Goal: Contribute content: Add original content to the website for others to see

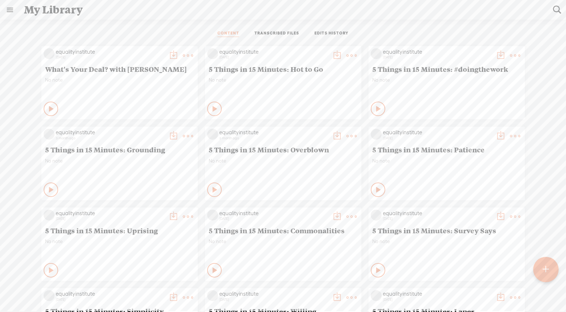
click at [548, 269] on t at bounding box center [546, 270] width 6 height 16
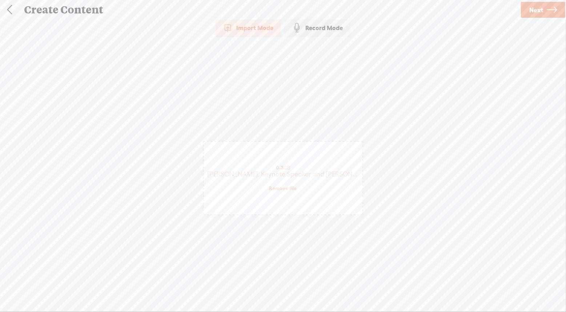
click at [547, 8] on icon at bounding box center [552, 10] width 10 height 19
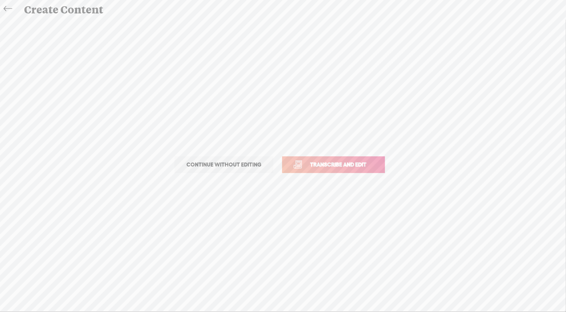
click at [347, 163] on span "Transcribe and edit" at bounding box center [338, 165] width 72 height 8
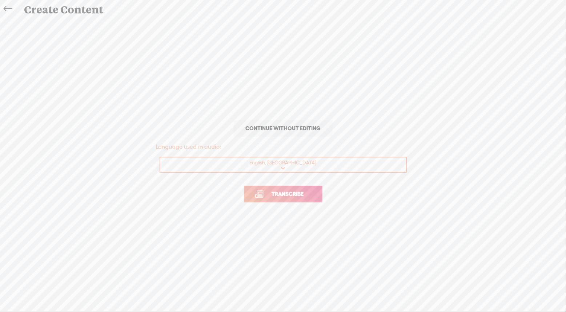
click at [304, 189] on link "Transcribe" at bounding box center [283, 194] width 78 height 17
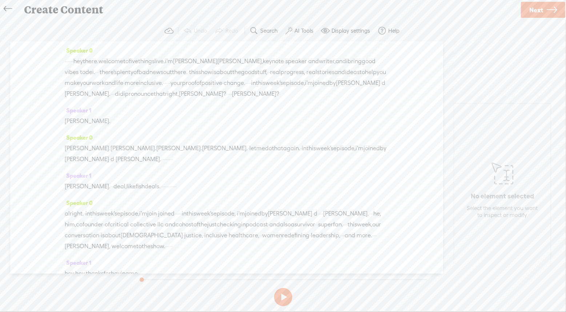
drag, startPoint x: 217, startPoint y: 195, endPoint x: 53, endPoint y: 64, distance: 210.2
click at [53, 64] on div "Speaker 0 · · · · · · hey there. welcome to five things live. i'm [PERSON_NAME]…" at bounding box center [226, 157] width 433 height 233
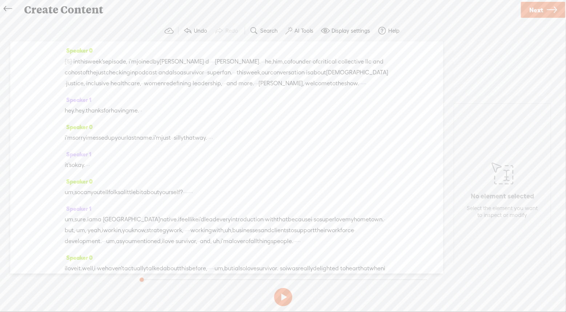
click at [254, 89] on span "·" at bounding box center [254, 83] width 1 height 11
click at [70, 78] on span "Insert" at bounding box center [72, 76] width 15 height 7
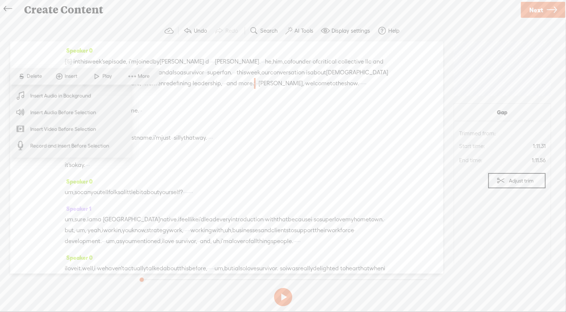
click at [68, 109] on span "Insert Audio Before Selection" at bounding box center [63, 112] width 94 height 16
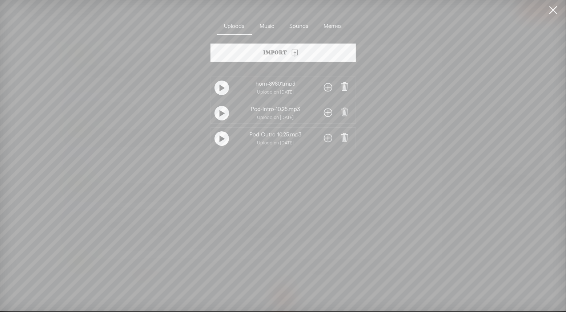
click at [327, 113] on span at bounding box center [328, 113] width 8 height 12
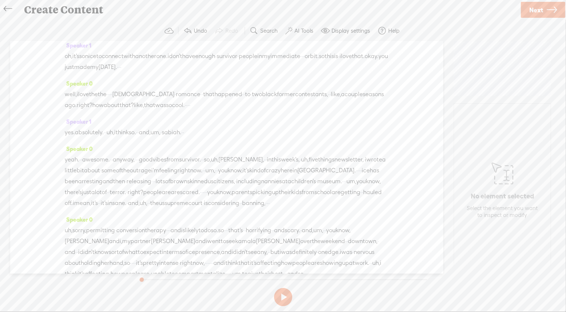
scroll to position [277, 0]
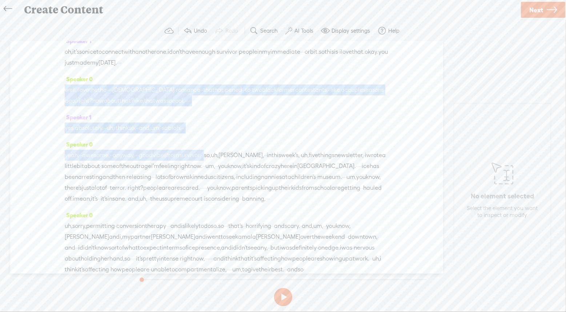
drag, startPoint x: 65, startPoint y: 112, endPoint x: 243, endPoint y: 180, distance: 190.1
click at [243, 180] on div "Speaker 0 [S] · · · · · · hey there. welcome to five things live. i'm [PERSON_N…" at bounding box center [226, 157] width 433 height 233
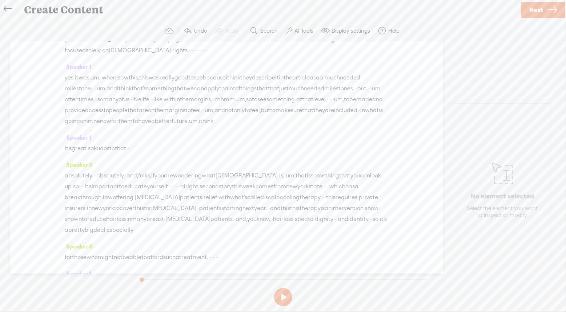
scroll to position [1065, 0]
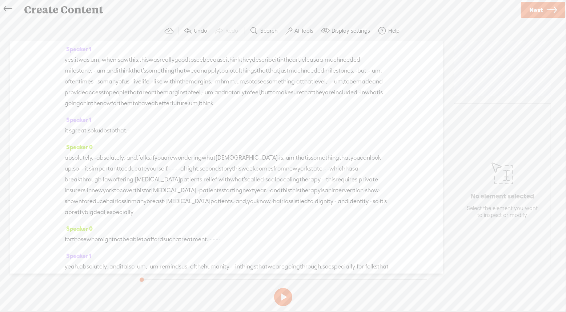
click at [113, 78] on span "Insert" at bounding box center [113, 77] width 15 height 7
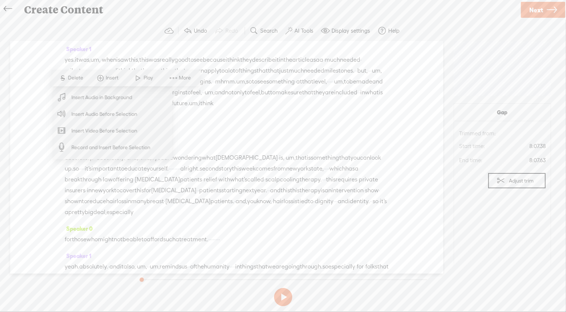
click at [108, 112] on span "Insert Audio Before Selection" at bounding box center [104, 114] width 94 height 16
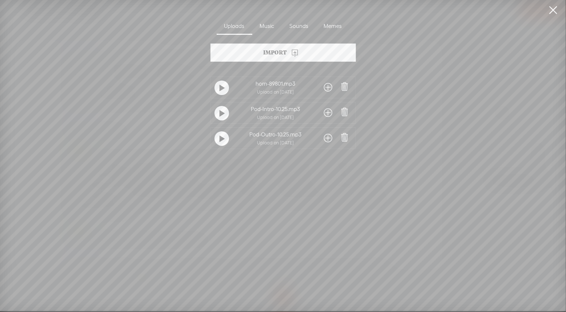
click at [326, 84] on span at bounding box center [328, 88] width 8 height 12
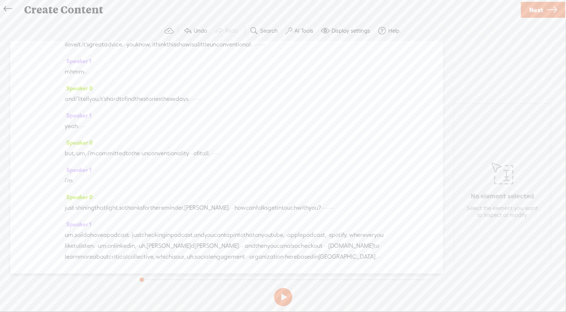
scroll to position [2475, 0]
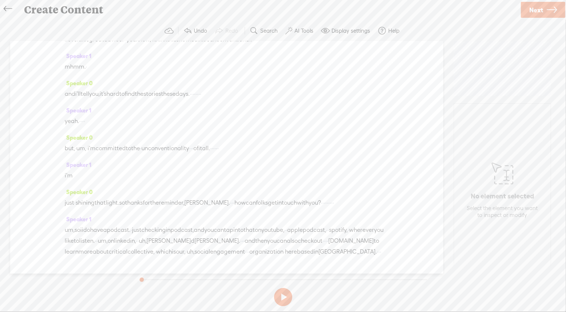
click at [78, 126] on span "Insert" at bounding box center [77, 126] width 15 height 7
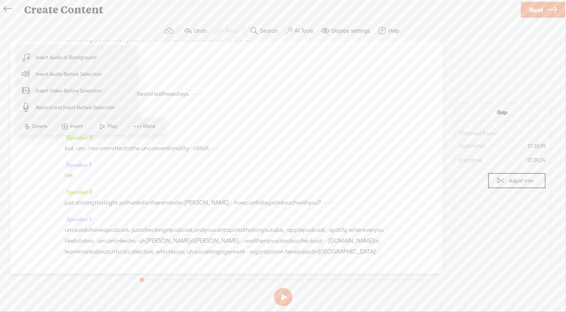
click at [83, 76] on span "Insert Audio Before Selection" at bounding box center [68, 74] width 94 height 16
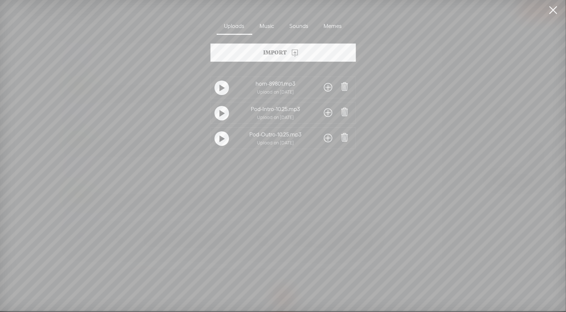
click at [554, 9] on link at bounding box center [553, 10] width 18 height 20
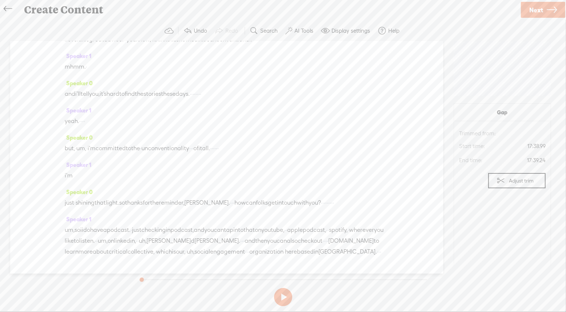
click at [81, 131] on span "Insert" at bounding box center [76, 126] width 36 height 13
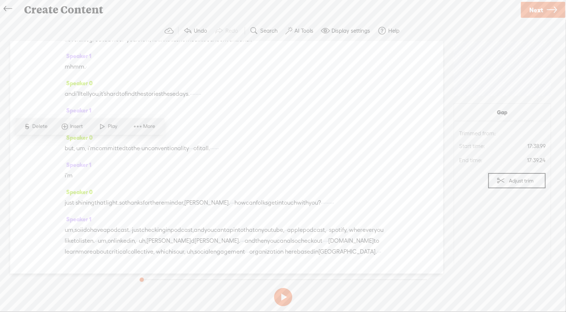
click at [76, 130] on span "Insert" at bounding box center [77, 126] width 15 height 7
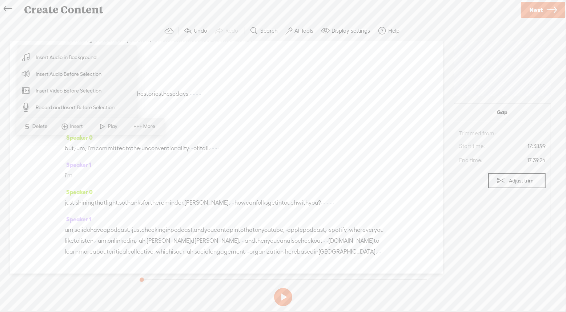
click at [77, 73] on span "Insert Audio Before Selection" at bounding box center [68, 74] width 94 height 16
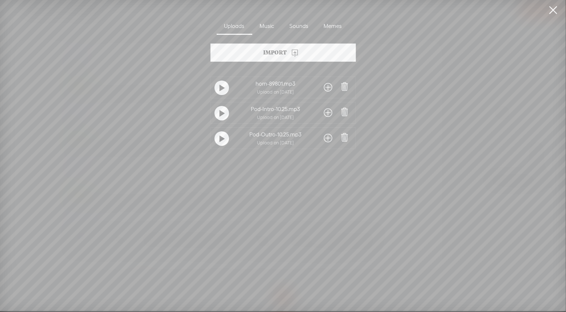
click at [326, 82] on span at bounding box center [328, 88] width 8 height 12
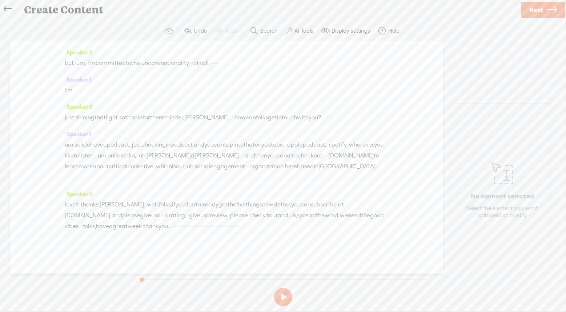
scroll to position [2898, 0]
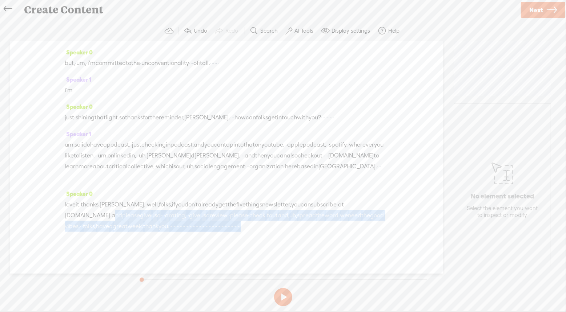
drag, startPoint x: 110, startPoint y: 212, endPoint x: 323, endPoint y: 243, distance: 215.2
click at [323, 238] on div "Speaker 0 love it. thanks, [PERSON_NAME]. · well, folks, if you don't already g…" at bounding box center [227, 213] width 324 height 49
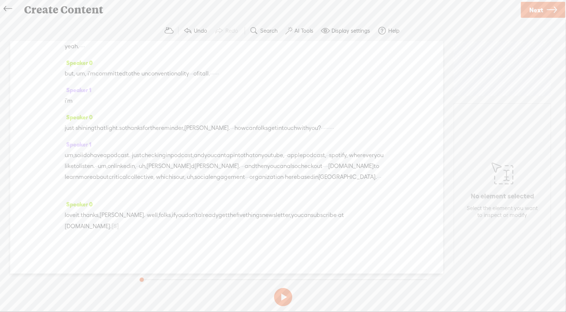
scroll to position [2885, 0]
click at [118, 227] on span "[S]" at bounding box center [115, 226] width 7 height 7
click at [123, 229] on span at bounding box center [126, 226] width 15 height 11
click at [129, 228] on span at bounding box center [126, 226] width 15 height 11
click at [147, 228] on div "love it. thanks, [PERSON_NAME]. · well, folks, if you don't already get the fiv…" at bounding box center [227, 221] width 324 height 22
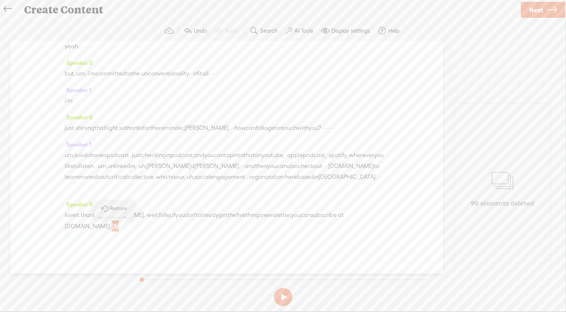
click at [107, 228] on span "[DOMAIN_NAME]." at bounding box center [88, 226] width 47 height 11
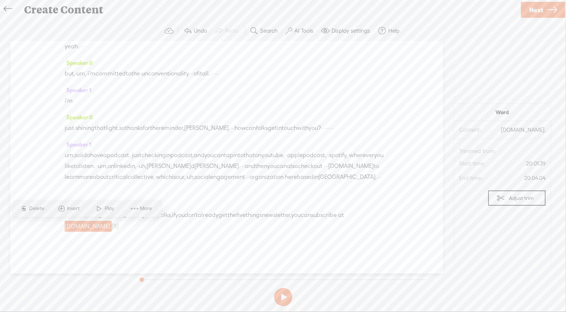
click at [116, 226] on span "[S]" at bounding box center [115, 226] width 7 height 7
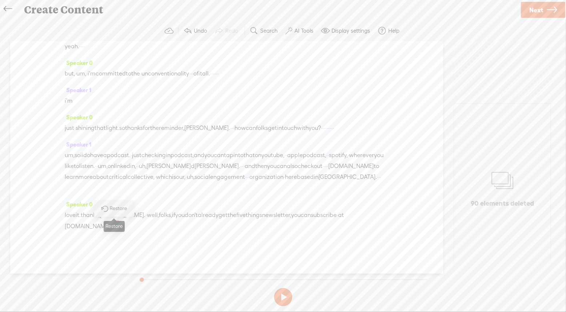
click at [111, 211] on span "Restore" at bounding box center [119, 208] width 19 height 7
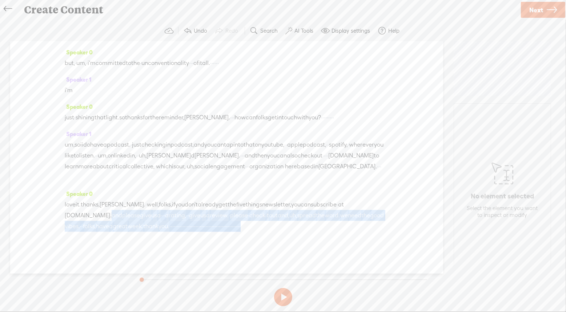
drag, startPoint x: 109, startPoint y: 226, endPoint x: 350, endPoint y: 244, distance: 241.2
click at [350, 232] on div "love it. thanks, [PERSON_NAME]. · well, folks, if you don't already get the fiv…" at bounding box center [227, 215] width 324 height 33
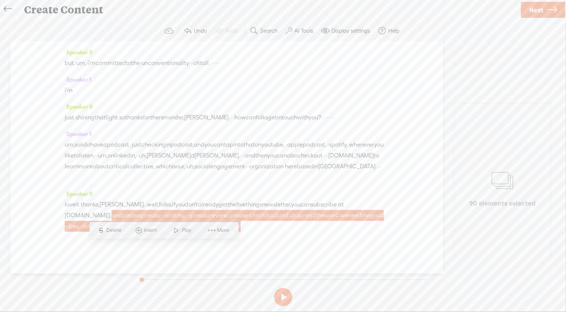
click at [194, 232] on span "·" at bounding box center [193, 226] width 1 height 11
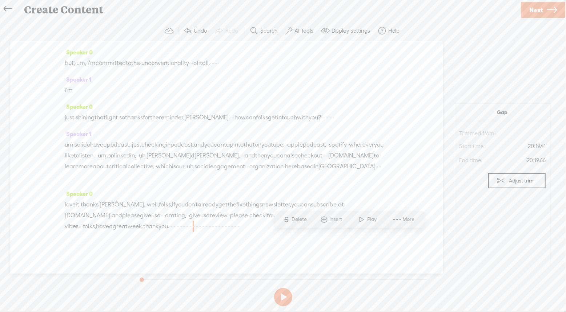
drag, startPoint x: 157, startPoint y: 246, endPoint x: 112, endPoint y: 225, distance: 49.4
click at [112, 225] on div "love it. thanks, [PERSON_NAME]. · well, folks, if you don't already get the fiv…" at bounding box center [227, 215] width 324 height 33
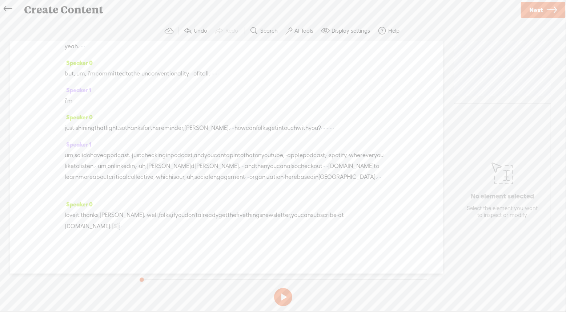
click at [120, 228] on span "·" at bounding box center [119, 226] width 1 height 11
click at [108, 208] on span "Insert" at bounding box center [108, 208] width 15 height 7
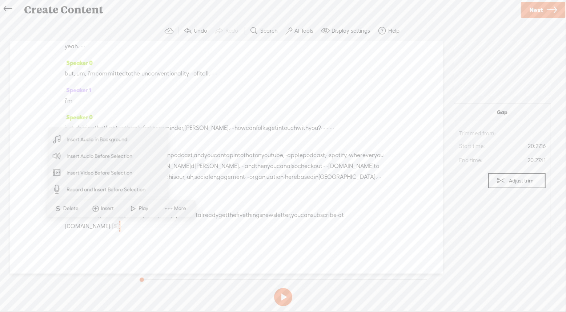
click at [118, 158] on span "Insert Audio Before Selection" at bounding box center [99, 156] width 94 height 16
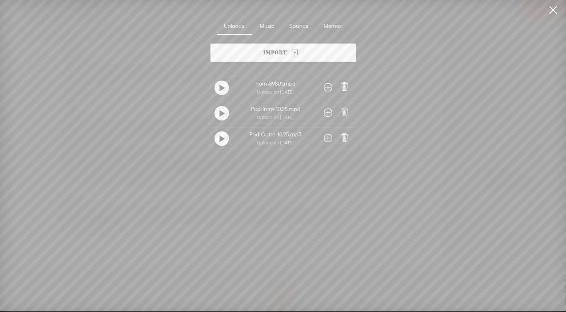
click at [327, 138] on span at bounding box center [328, 139] width 8 height 12
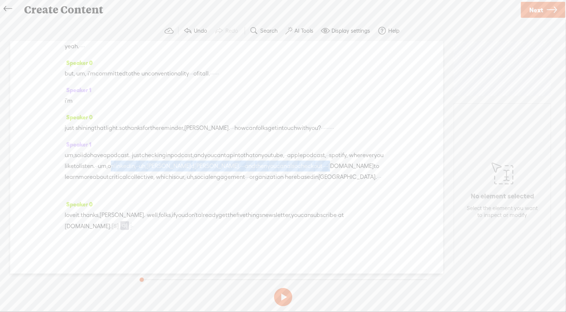
drag, startPoint x: 140, startPoint y: 179, endPoint x: 223, endPoint y: 171, distance: 83.6
click at [223, 171] on div "um, so i i do have a podcast. · just checking in podcast, and you can tap into …" at bounding box center [227, 172] width 324 height 44
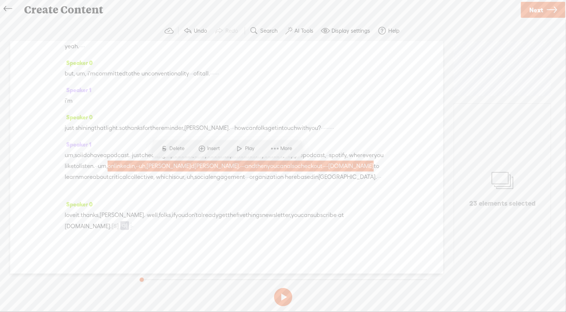
click at [147, 136] on div "Speaker 0 just · shining that light. so thanks for the reminder, [PERSON_NAME].…" at bounding box center [227, 125] width 324 height 27
drag, startPoint x: 157, startPoint y: 158, endPoint x: 314, endPoint y: 178, distance: 157.5
click at [314, 178] on div "um, so i i do have a podcast. · just checking in podcast, and you can tap into …" at bounding box center [227, 172] width 324 height 44
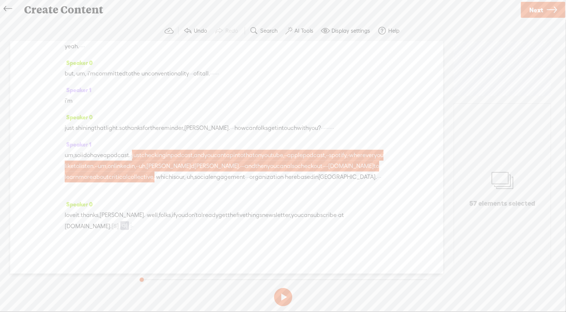
scroll to position [2577, 0]
drag, startPoint x: 104, startPoint y: 164, endPoint x: 194, endPoint y: 238, distance: 116.7
click at [194, 238] on div "Speaker 0 [S] · · · · · · hey there. welcome to five things live. i'm [PERSON_N…" at bounding box center [226, 157] width 433 height 233
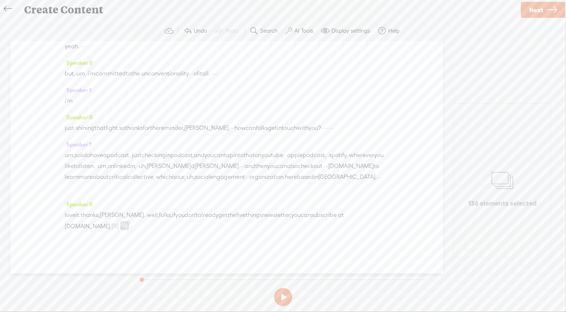
click at [285, 293] on button at bounding box center [283, 298] width 18 height 18
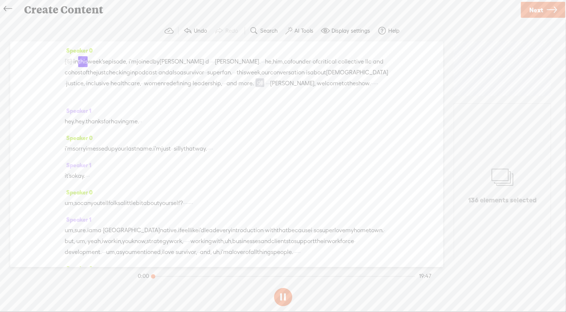
scroll to position [0, 0]
click at [78, 60] on span "in" at bounding box center [75, 61] width 5 height 11
click at [81, 61] on span "[S]" at bounding box center [76, 61] width 7 height 7
click at [84, 41] on span "Restore" at bounding box center [88, 43] width 19 height 7
click at [282, 298] on button at bounding box center [283, 298] width 18 height 18
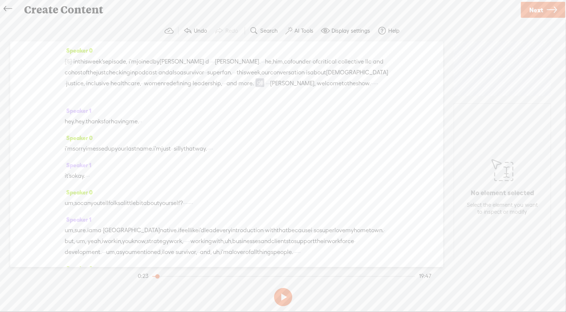
click at [78, 63] on span "in" at bounding box center [75, 61] width 5 height 11
click at [73, 61] on span "·" at bounding box center [72, 61] width 1 height 11
click at [318, 87] on span at bounding box center [322, 82] width 9 height 9
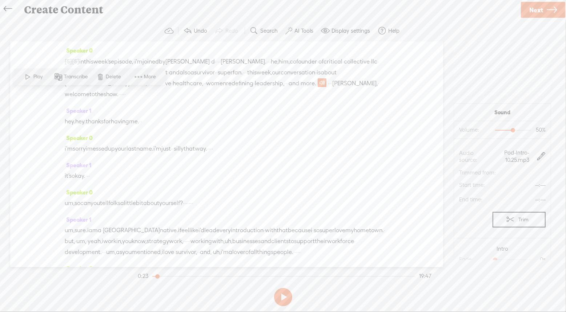
click at [283, 299] on button at bounding box center [283, 298] width 18 height 18
click at [289, 301] on button at bounding box center [283, 298] width 18 height 18
drag, startPoint x: 109, startPoint y: 177, endPoint x: 68, endPoint y: 147, distance: 50.9
click at [68, 147] on div "Speaker 0 [S] · · · · · · hey there. welcome to five things live. i'm [PERSON_N…" at bounding box center [226, 154] width 433 height 226
drag, startPoint x: 66, startPoint y: 148, endPoint x: 78, endPoint y: 203, distance: 55.8
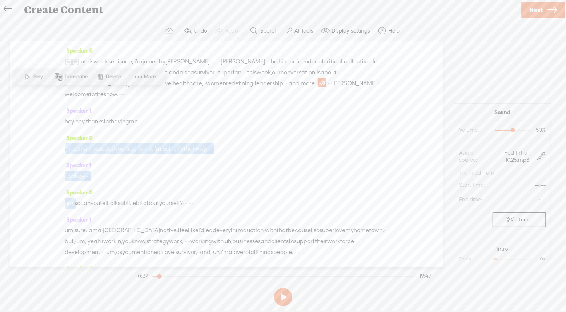
click at [78, 203] on div "Speaker 0 [S] · · · · · · hey there. welcome to five things live. i'm [PERSON_N…" at bounding box center [226, 154] width 433 height 226
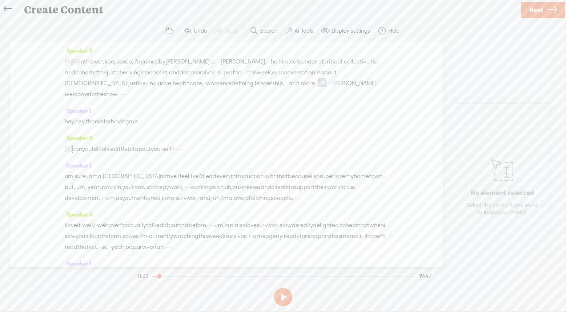
click at [139, 121] on span "me." at bounding box center [134, 121] width 10 height 11
click at [169, 105] on span "Play" at bounding box center [172, 103] width 11 height 7
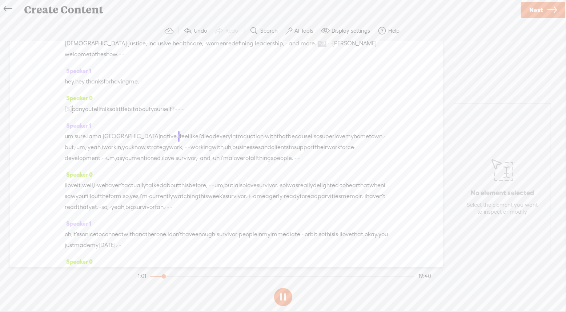
scroll to position [47, 0]
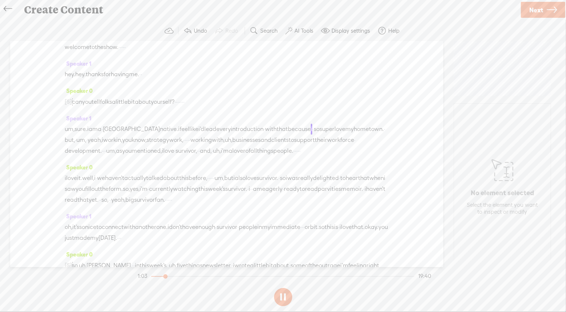
click at [282, 297] on button at bounding box center [283, 298] width 18 height 18
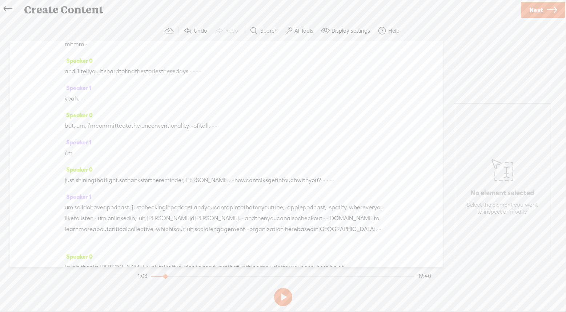
scroll to position [2441, 0]
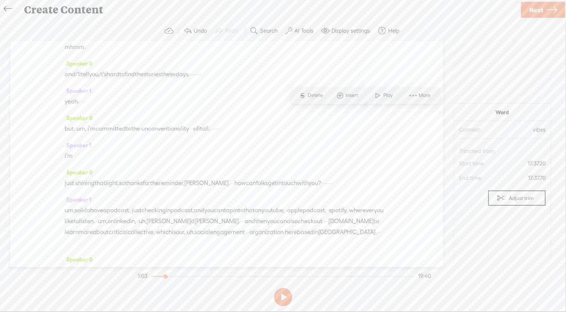
click at [383, 98] on span at bounding box center [377, 95] width 11 height 13
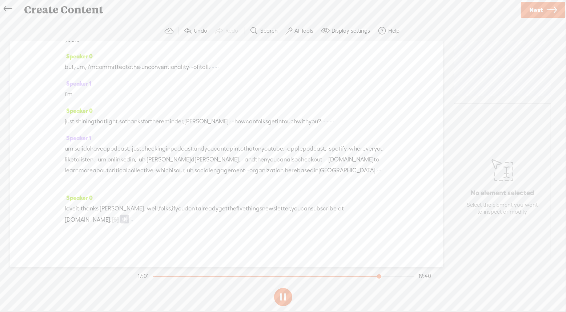
scroll to position [2837, 0]
click at [551, 7] on icon at bounding box center [552, 10] width 10 height 19
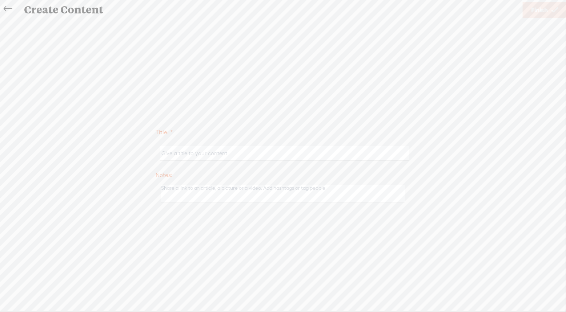
click at [202, 152] on input "text" at bounding box center [284, 153] width 249 height 14
type input "5 Things: Outrage"
click at [6, 11] on icon at bounding box center [8, 9] width 8 height 16
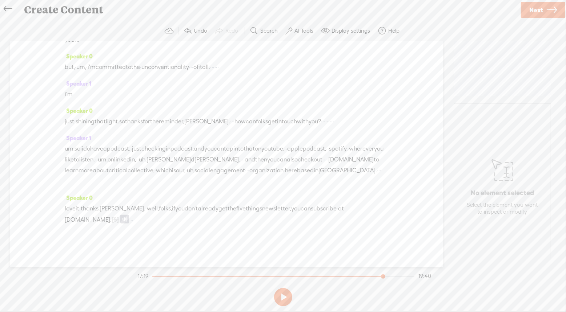
click at [306, 29] on label "AI Tools" at bounding box center [303, 30] width 19 height 7
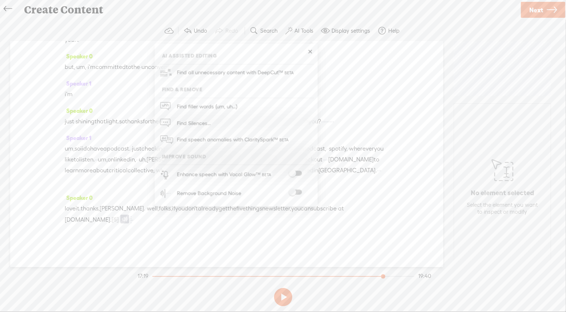
click at [299, 173] on span at bounding box center [295, 173] width 13 height 5
click at [294, 191] on span at bounding box center [295, 192] width 13 height 5
click at [470, 267] on div "Trebble audio editor works best with Google Chrome or Firefox. Please switch yo…" at bounding box center [282, 164] width 551 height 289
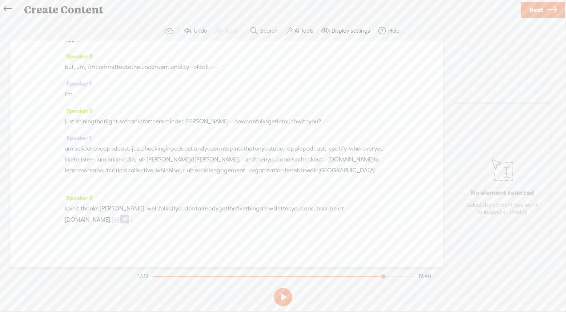
click at [539, 10] on span "Next" at bounding box center [536, 10] width 14 height 19
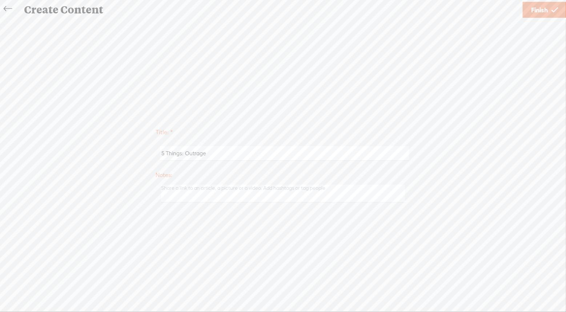
click at [9, 11] on icon at bounding box center [8, 9] width 8 height 16
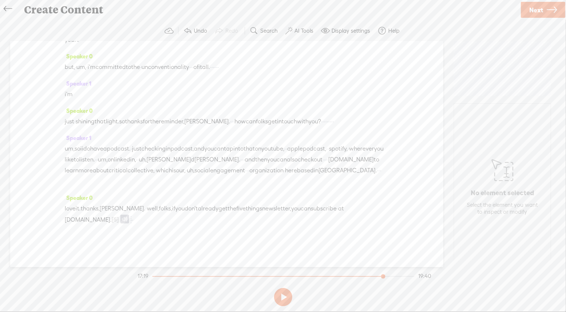
click at [552, 12] on icon at bounding box center [552, 10] width 10 height 19
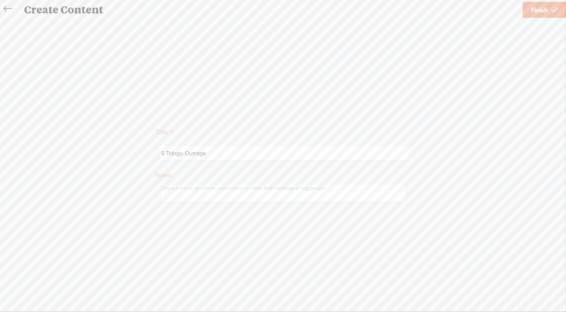
click at [545, 11] on span "Finish" at bounding box center [539, 10] width 17 height 19
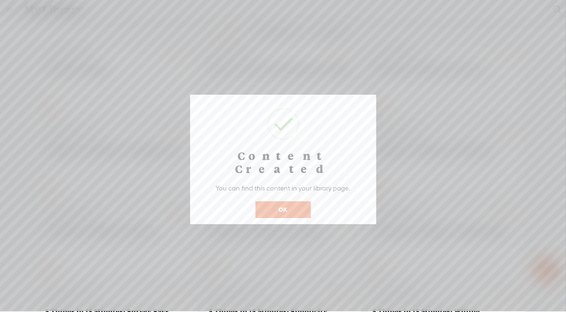
click at [292, 202] on button "OK" at bounding box center [282, 210] width 55 height 17
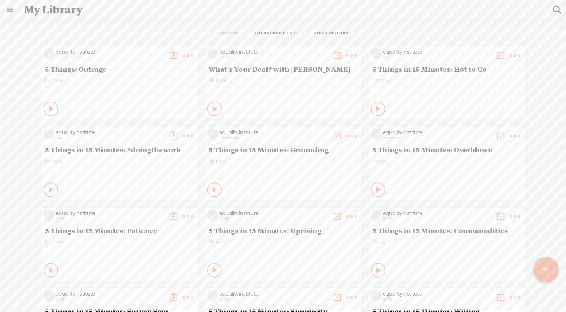
click at [174, 53] on t at bounding box center [174, 56] width 10 height 10
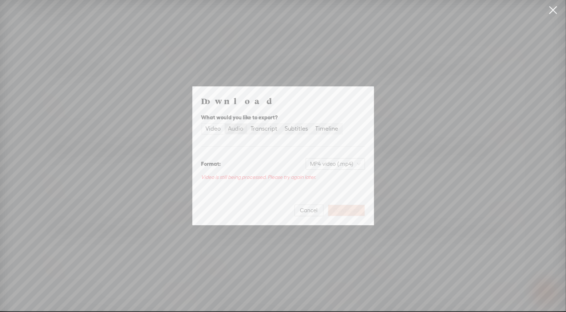
click at [237, 127] on div "Audio" at bounding box center [235, 129] width 15 height 10
click at [225, 124] on input "Audio" at bounding box center [225, 124] width 0 height 0
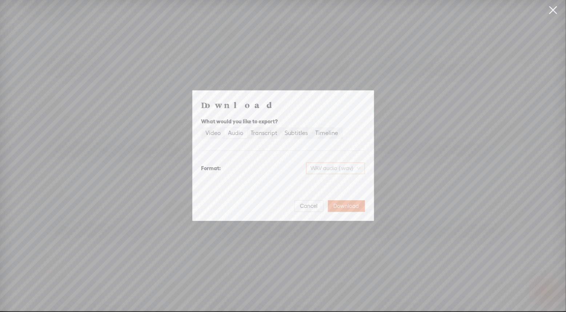
click at [326, 163] on span "WAV audio (.wav)" at bounding box center [335, 168] width 50 height 11
click at [326, 186] on div "MP3 audio (.mp3)" at bounding box center [328, 183] width 59 height 7
click at [358, 207] on span "Download" at bounding box center [346, 206] width 25 height 7
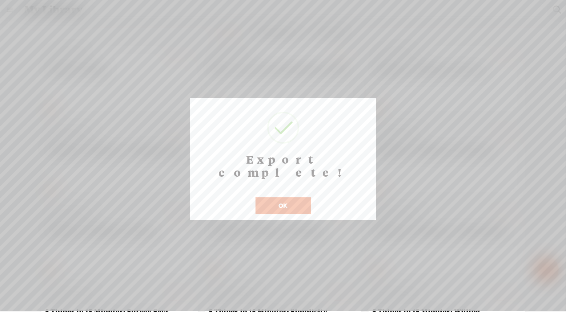
click at [297, 198] on button "OK" at bounding box center [282, 206] width 55 height 17
